Goal: Task Accomplishment & Management: Manage account settings

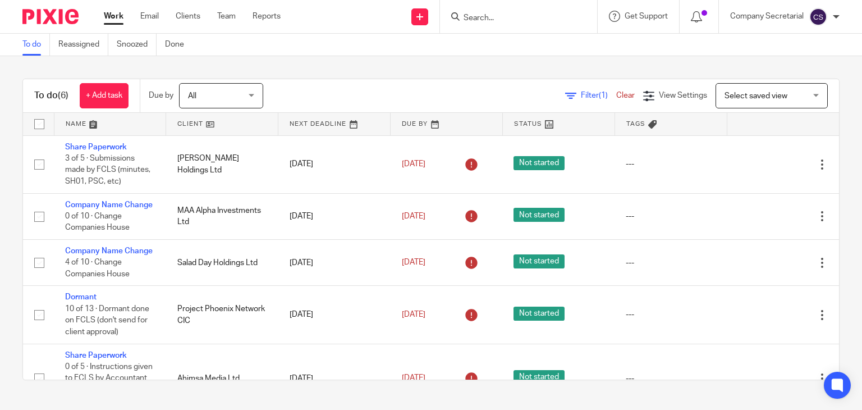
scroll to position [99, 0]
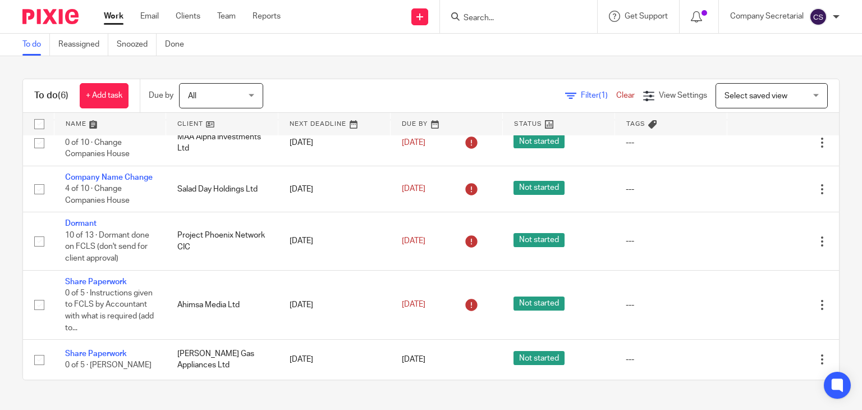
click at [58, 13] on img at bounding box center [50, 16] width 56 height 15
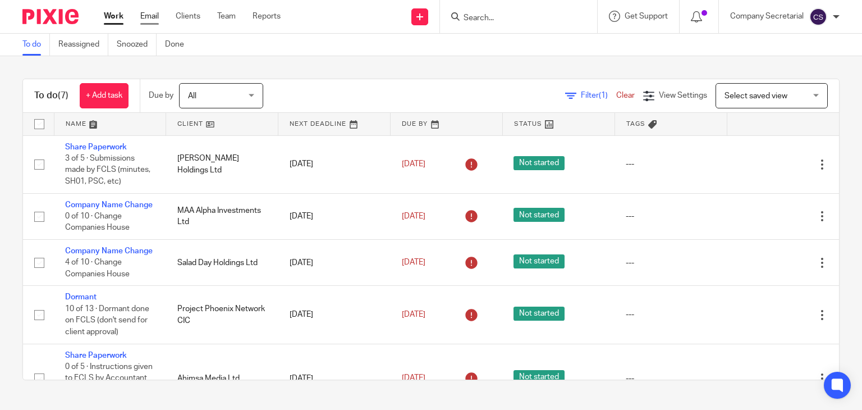
click at [152, 14] on link "Email" at bounding box center [149, 16] width 19 height 11
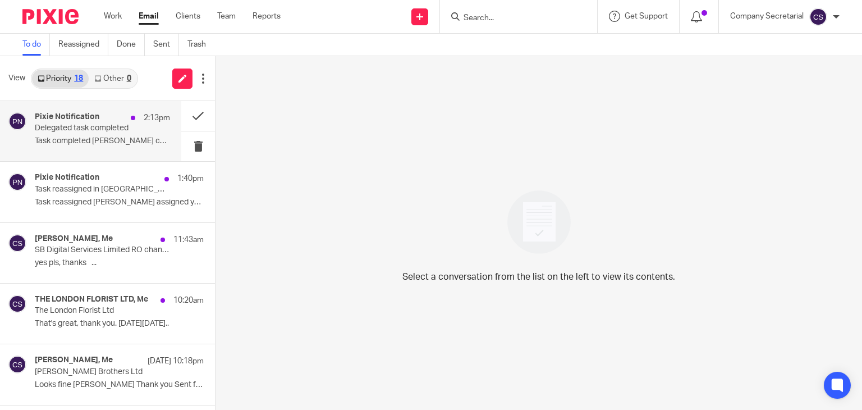
click at [89, 137] on p "Task completed [PERSON_NAME] completed a..." at bounding box center [102, 141] width 135 height 10
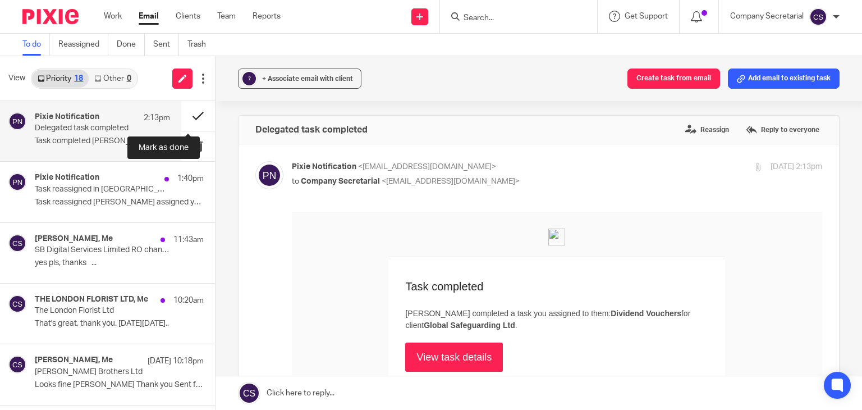
click at [181, 113] on button at bounding box center [198, 116] width 34 height 30
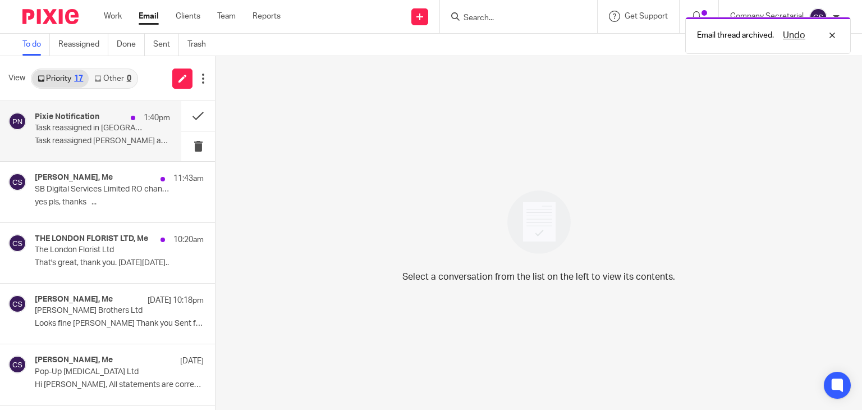
click at [112, 136] on p "Task reassigned [PERSON_NAME] assigned you the..." at bounding box center [102, 141] width 135 height 10
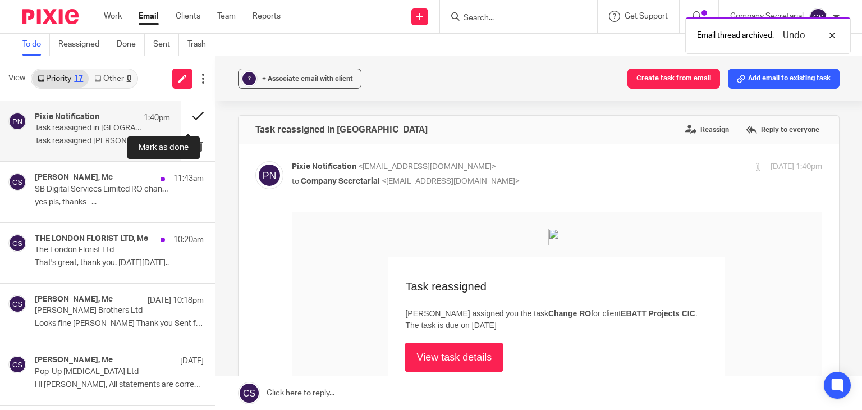
click at [181, 122] on button at bounding box center [198, 116] width 34 height 30
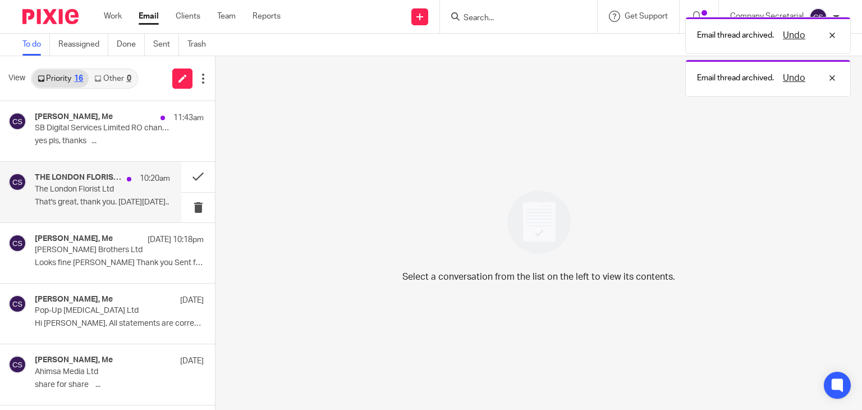
click at [121, 200] on p "That's great, thank you. [DATE][DATE].." at bounding box center [102, 203] width 135 height 10
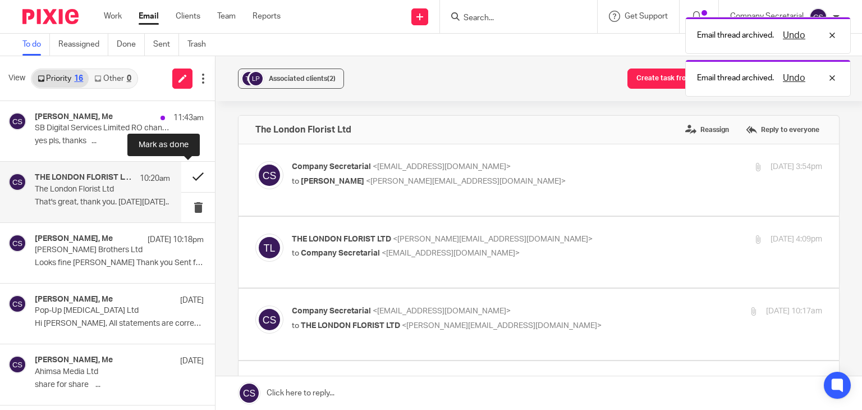
click at [181, 176] on button at bounding box center [198, 177] width 34 height 30
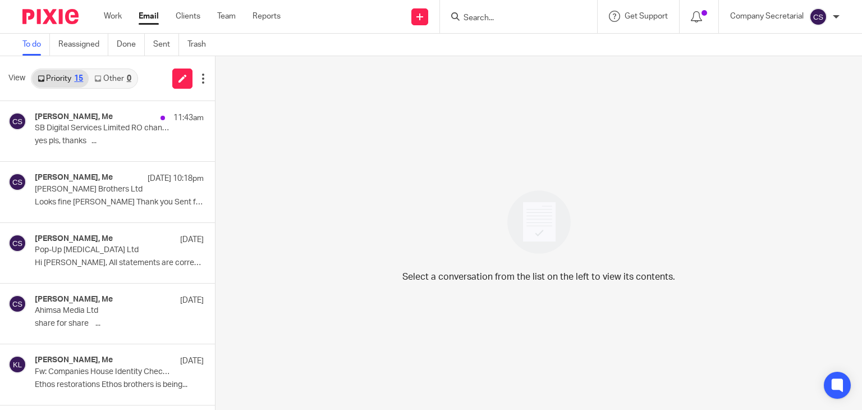
click at [286, 32] on div "Work Email Clients Team Reports Work Email Clients Team Reports Settings" at bounding box center [195, 16] width 205 height 33
